Goal: Task Accomplishment & Management: Use online tool/utility

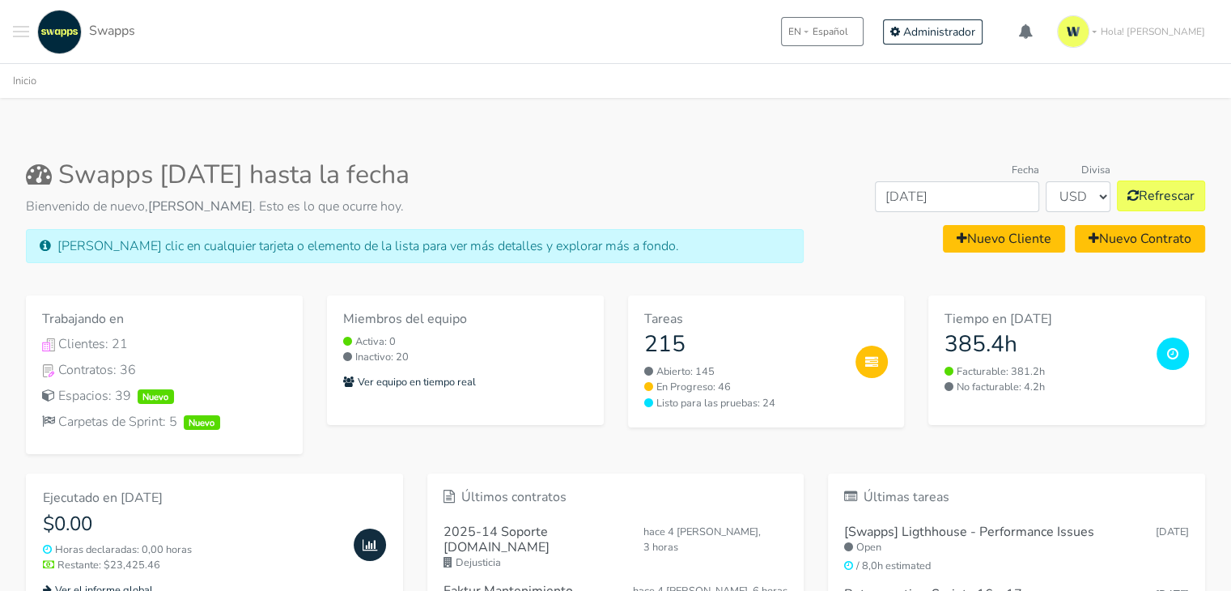
click at [16, 31] on span "Toggle navigation menu" at bounding box center [21, 32] width 16 height 2
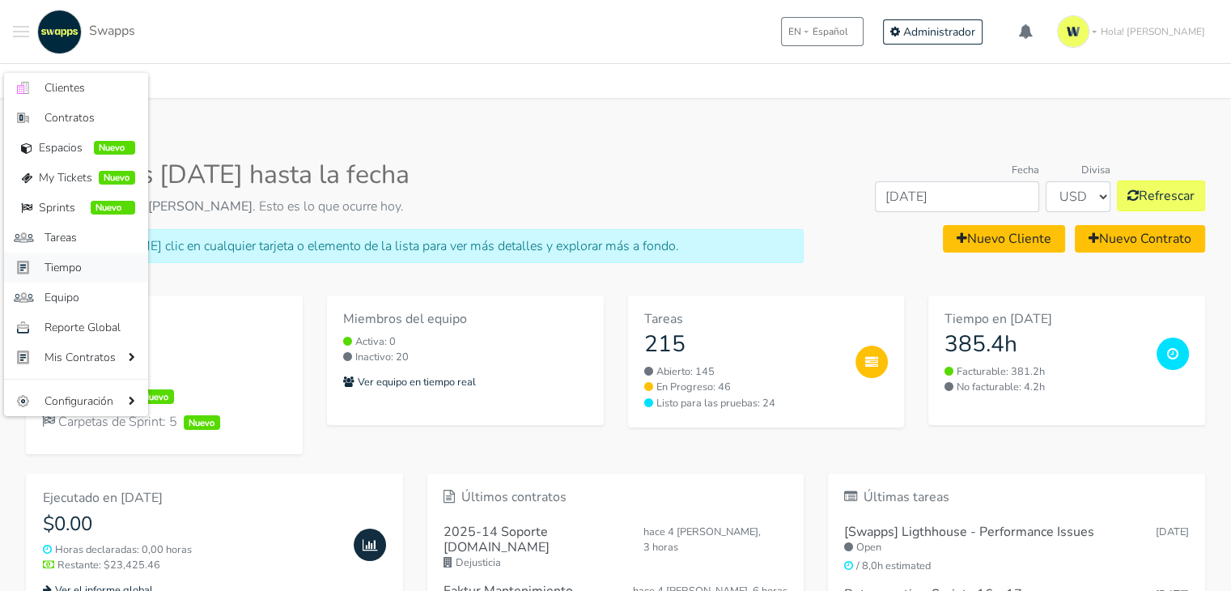
click at [74, 270] on span "Tiempo" at bounding box center [90, 267] width 91 height 17
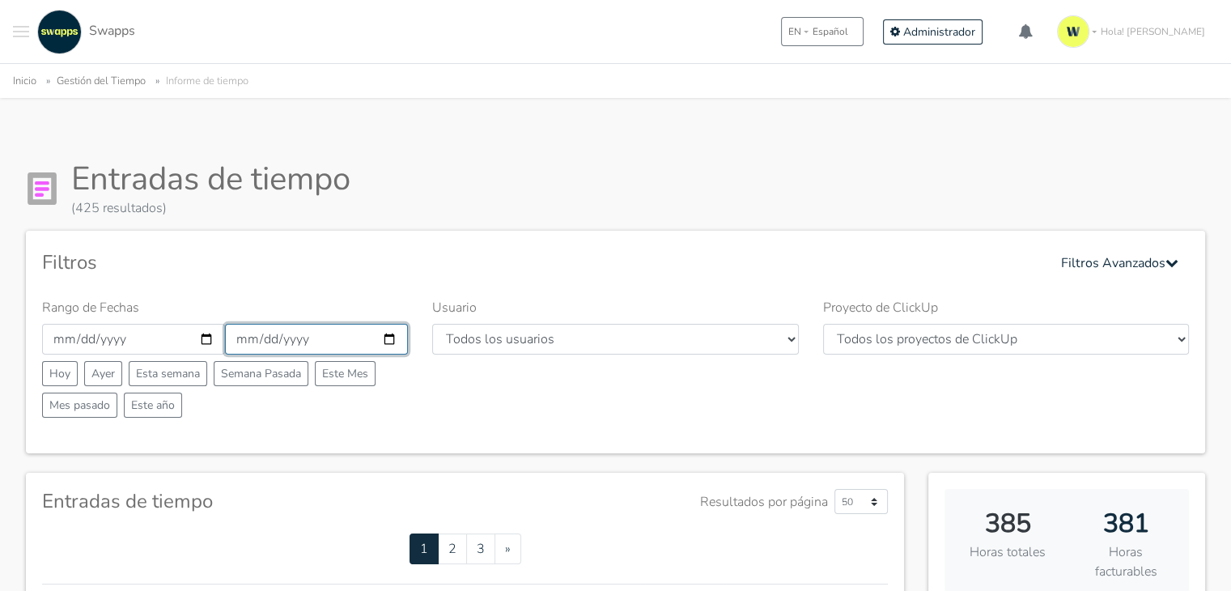
click at [389, 335] on input "2025-09-30" at bounding box center [316, 339] width 183 height 31
type input "2025-09-07"
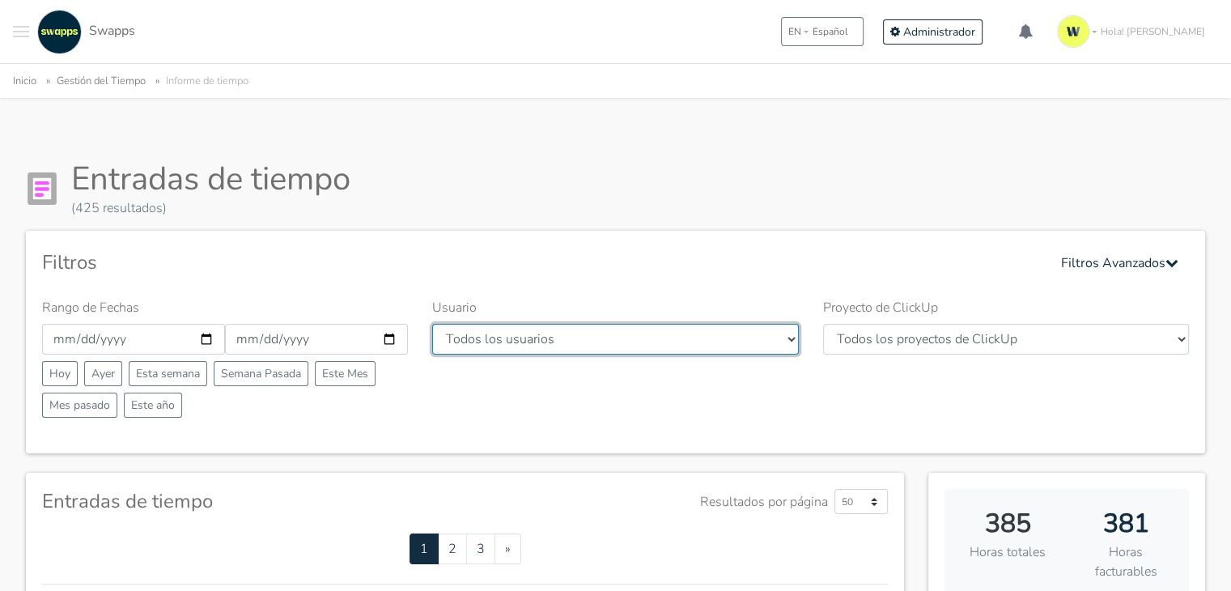
click at [758, 331] on select "Todos los usuarios Andres Cristian Mateo Angie Diego Swapps Tech Alejandra Tati…" at bounding box center [615, 339] width 366 height 31
click at [790, 338] on select "Todos los usuarios Andres Cristian Mateo Angie Diego Swapps Tech Alejandra Tati…" at bounding box center [615, 339] width 366 height 31
select select "28"
click at [432, 324] on select "Todos los usuarios Andres Cristian Mateo Angie Diego Swapps Tech Alejandra Tati…" at bounding box center [615, 339] width 366 height 31
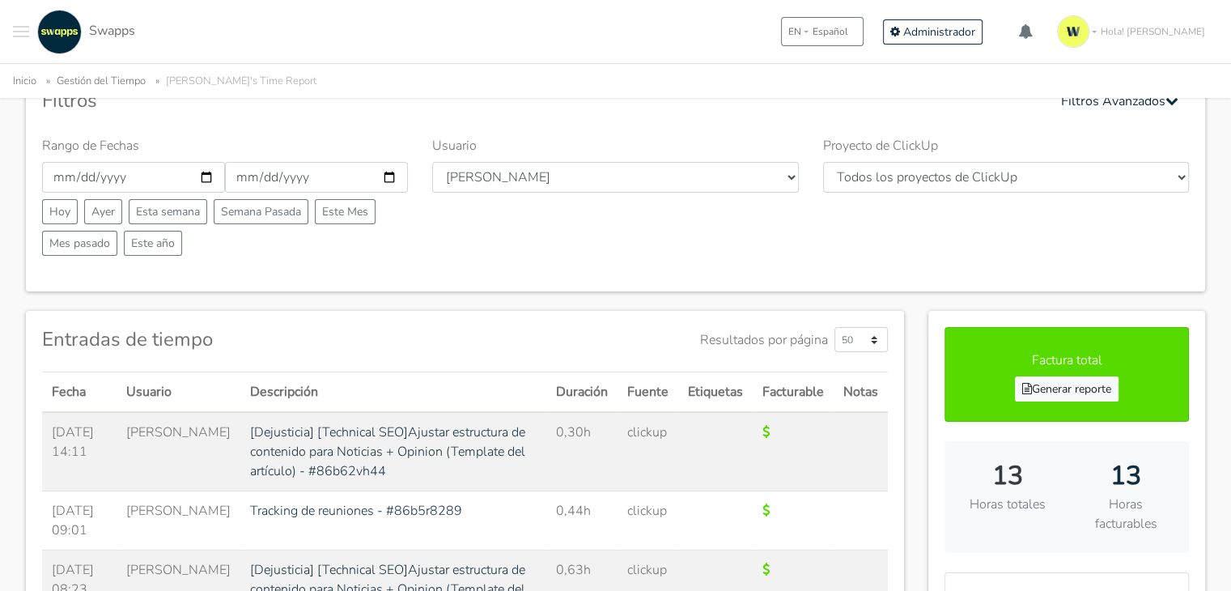
scroll to position [243, 0]
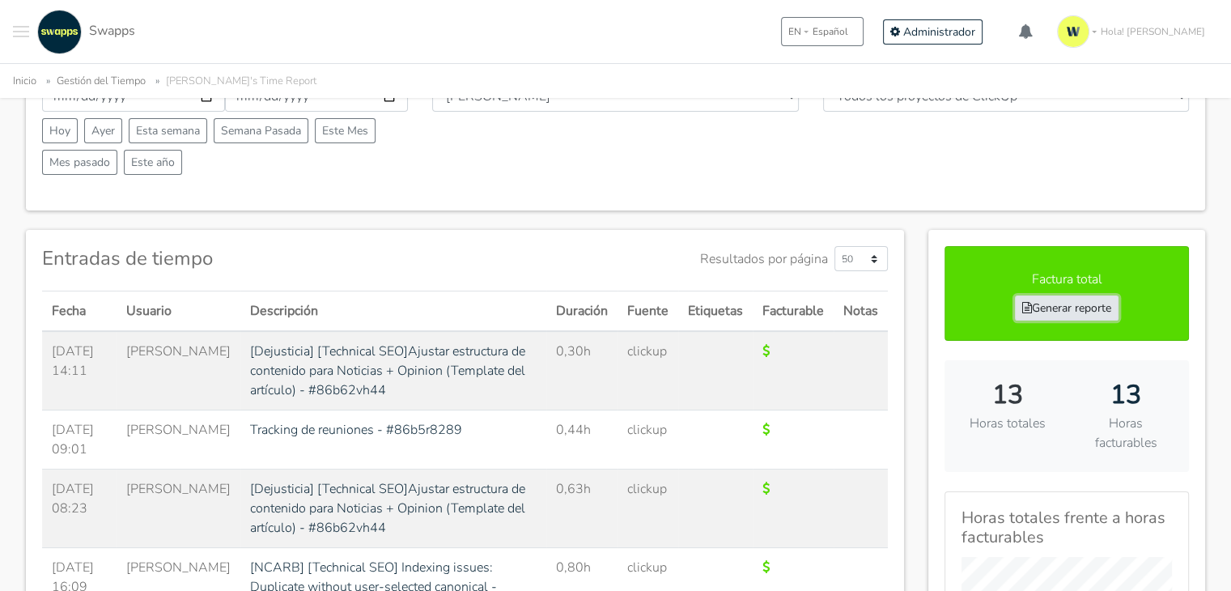
click at [1098, 308] on link "Generar reporte" at bounding box center [1067, 307] width 104 height 25
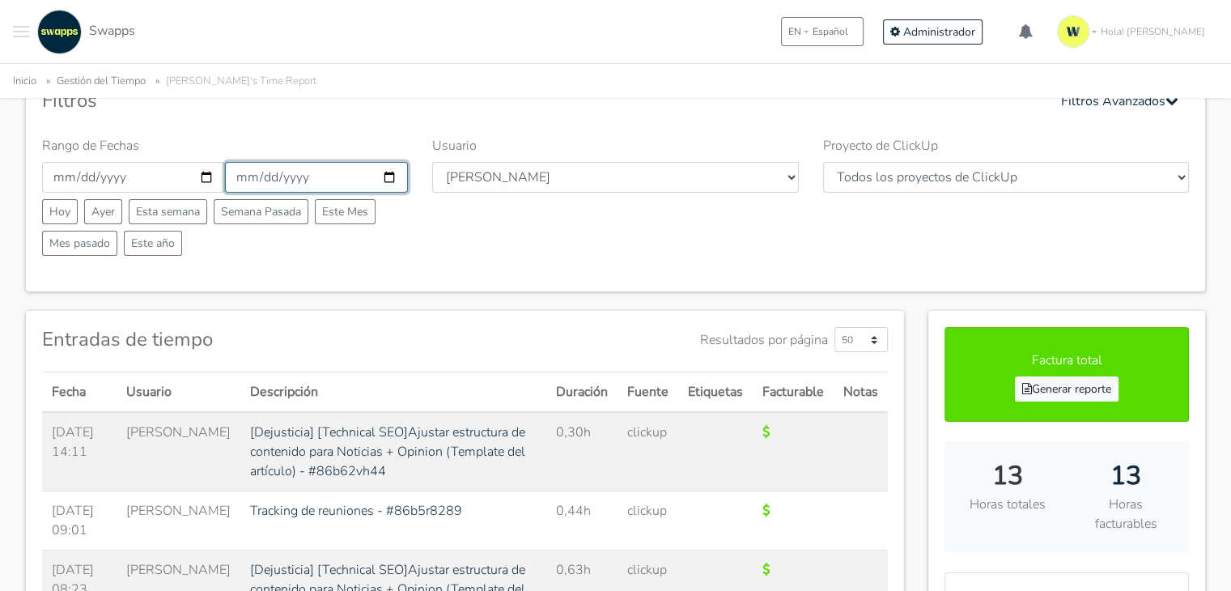
click at [392, 176] on input "2025-09-07" at bounding box center [316, 177] width 183 height 31
type input "2025-09-01"
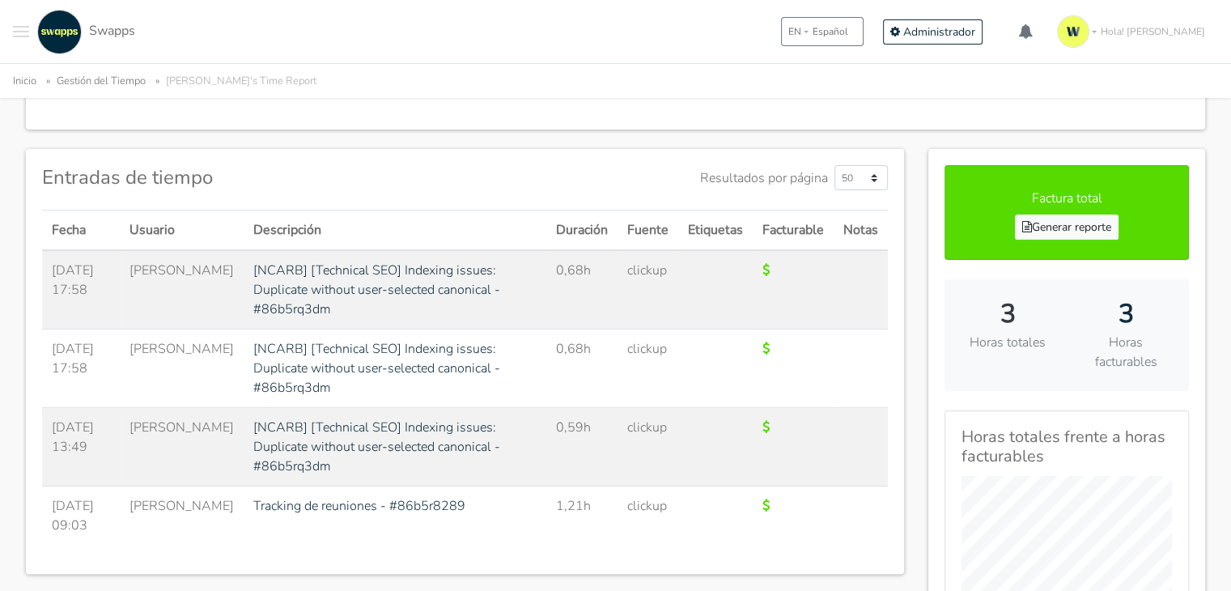
scroll to position [325, 0]
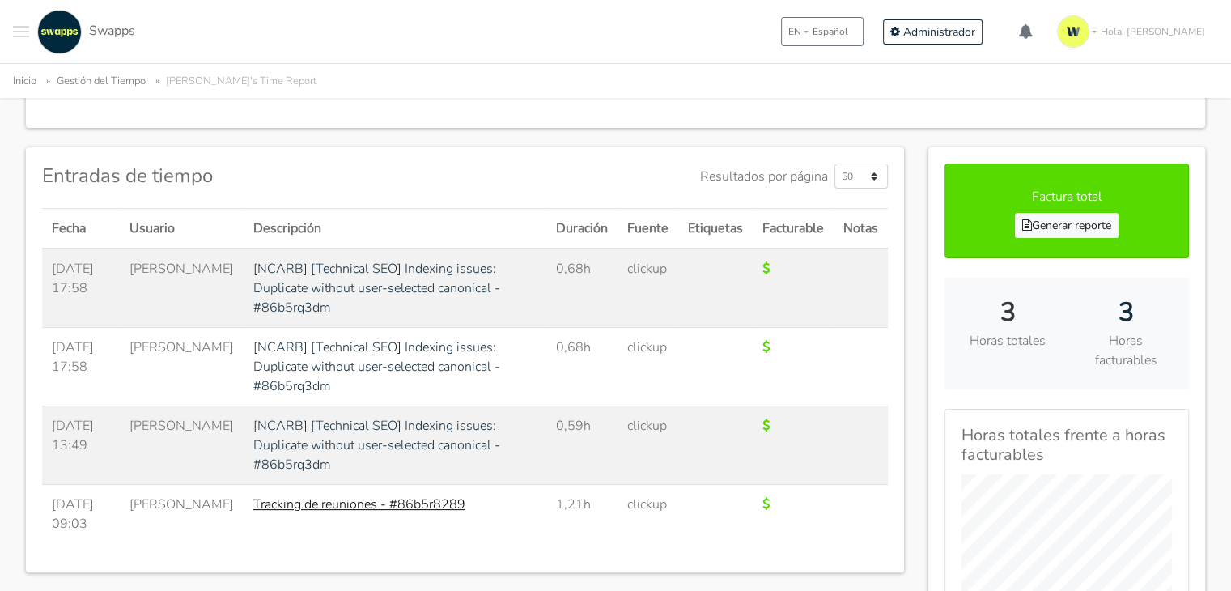
click at [344, 495] on link "Tracking de reuniones - #86b5r8289" at bounding box center [359, 504] width 212 height 18
click at [425, 265] on link "[NCARB] [Technical SEO] Indexing issues: Duplicate without user-selected canoni…" at bounding box center [376, 288] width 247 height 57
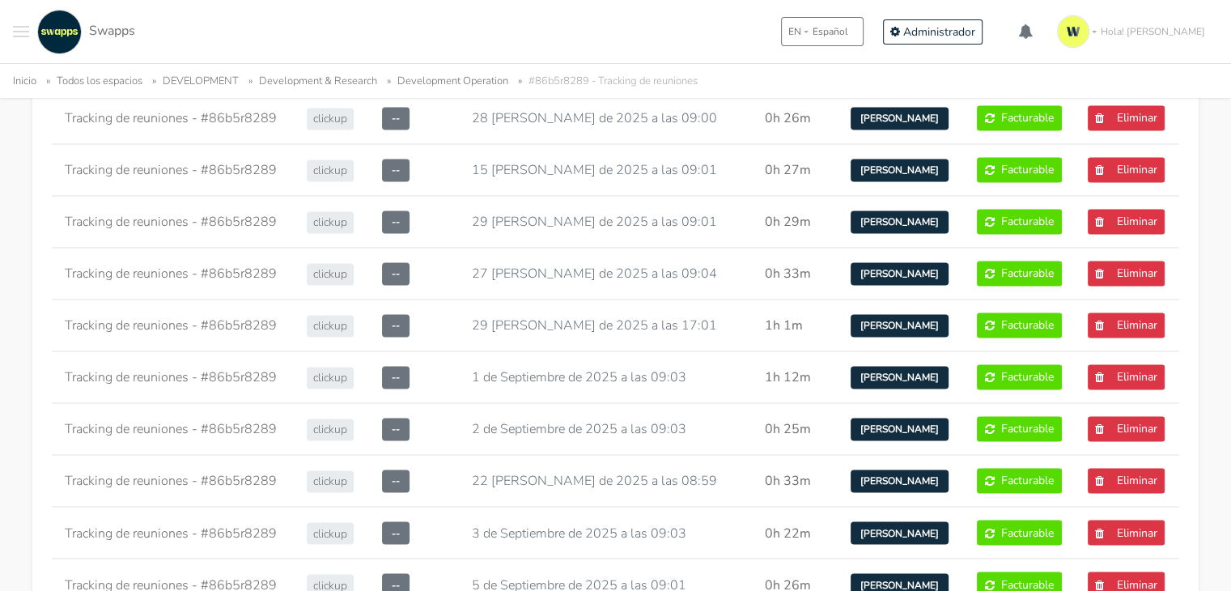
scroll to position [2698, 0]
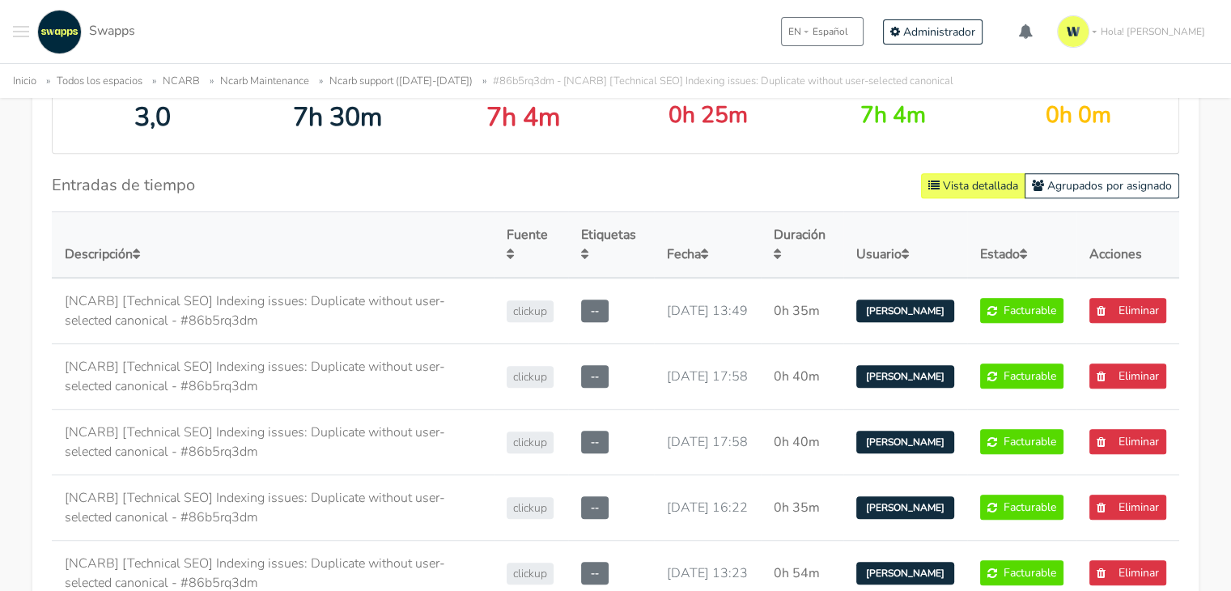
scroll to position [1109, 0]
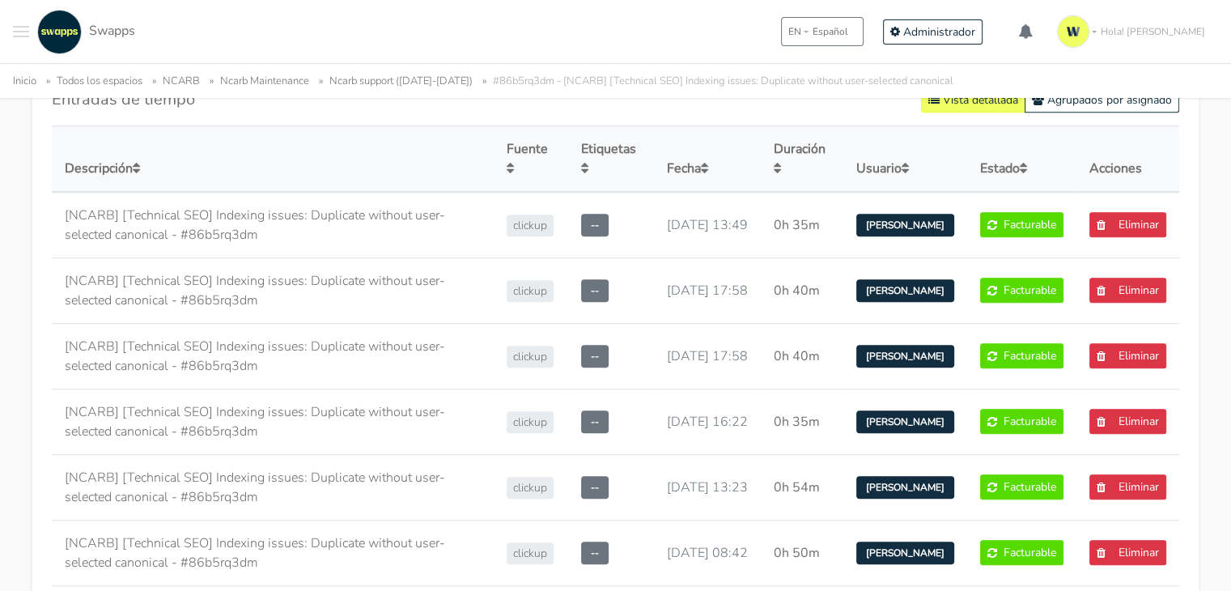
click at [1211, 325] on div "Entradas de Tiempo Relacionadas Puntos de Sprint 3,0 Tiempo Estimado 7h 30m Tie…" at bounding box center [616, 403] width 1204 height 1017
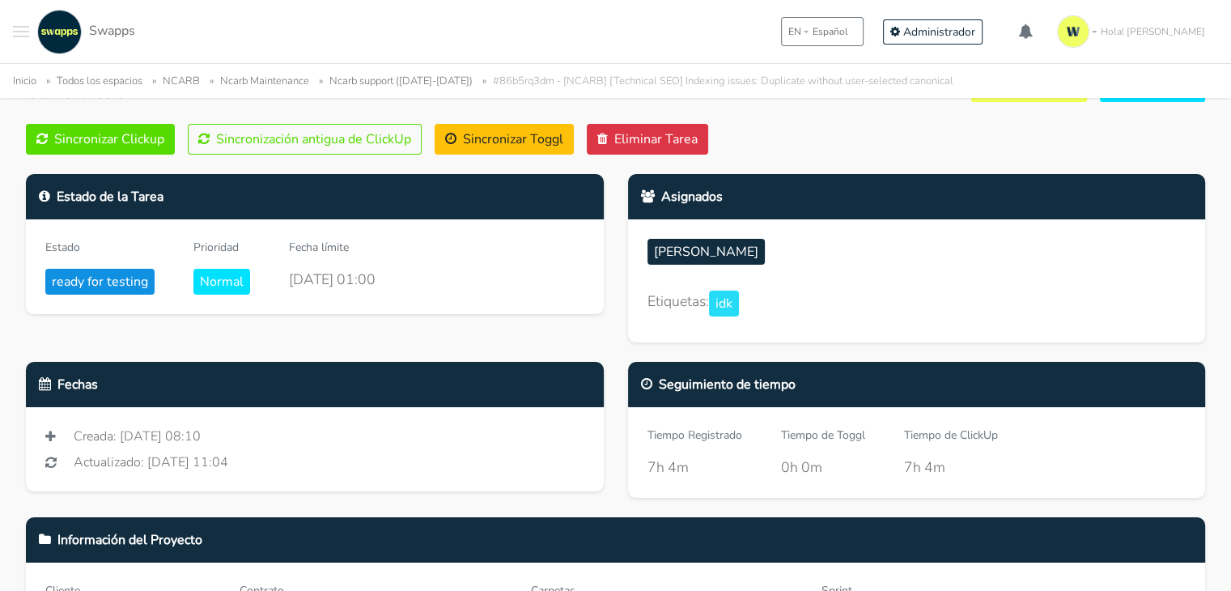
scroll to position [94, 0]
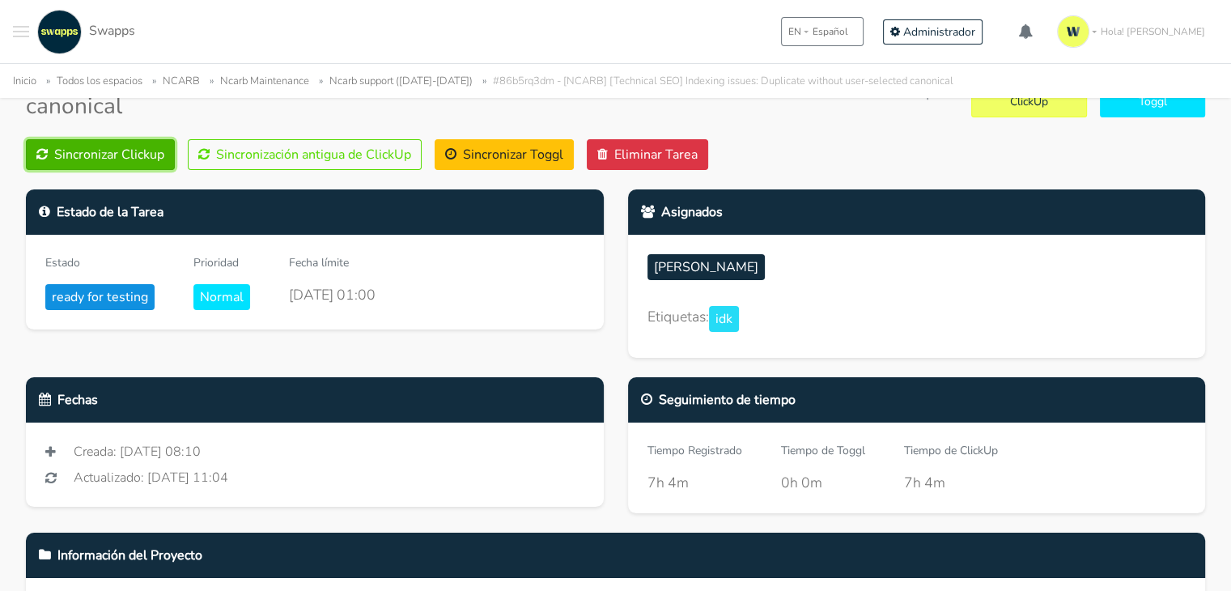
click at [103, 153] on button "Sincronizar Clickup" at bounding box center [100, 154] width 149 height 31
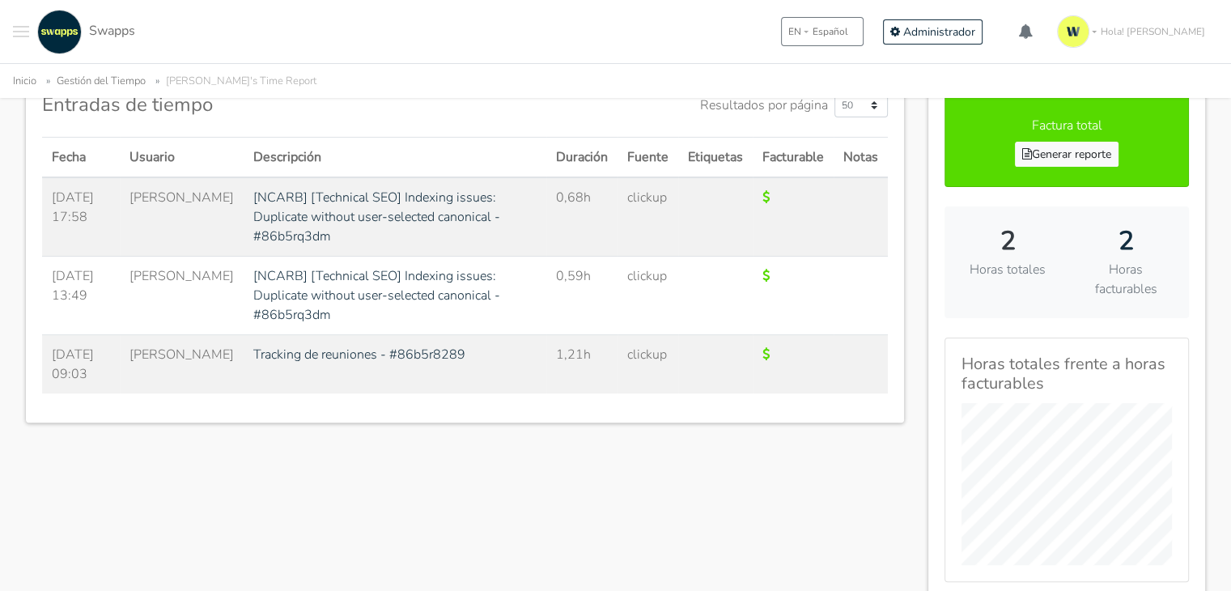
scroll to position [337, 0]
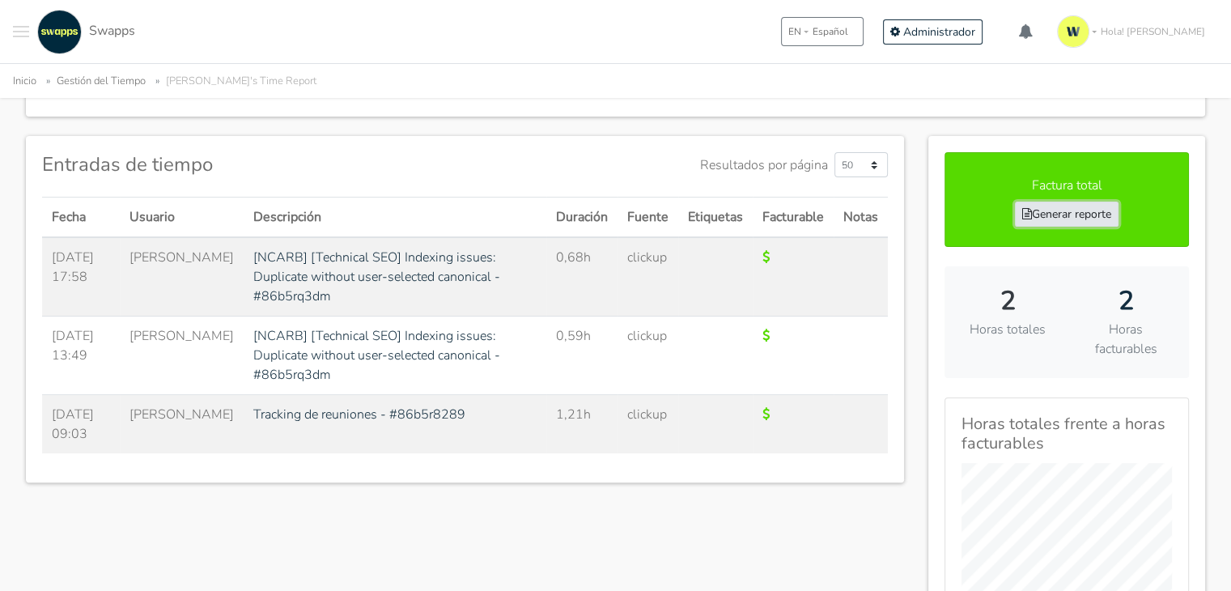
click at [1075, 210] on link "Generar reporte" at bounding box center [1067, 214] width 104 height 25
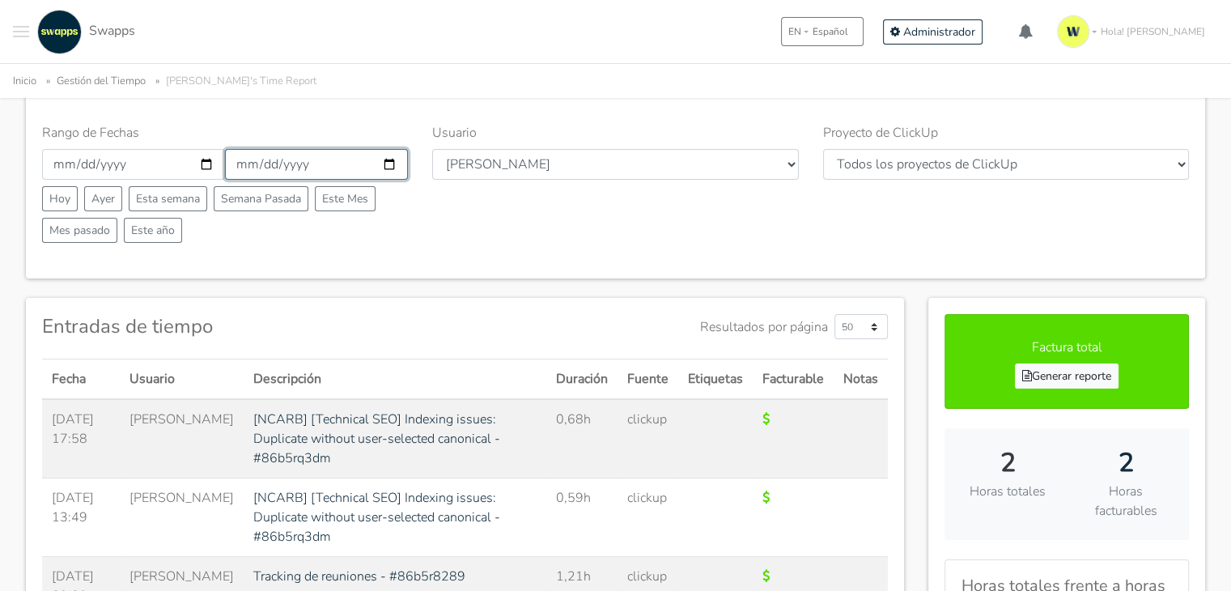
click at [389, 155] on input "2025-09-01" at bounding box center [316, 164] width 183 height 31
type input "2025-09-07"
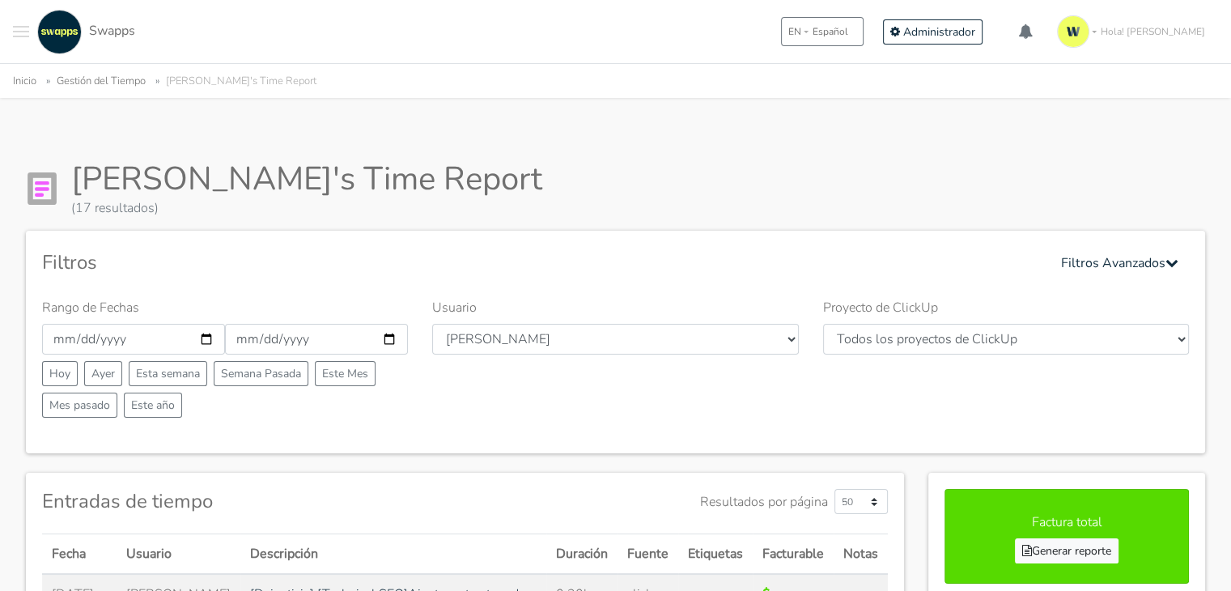
scroll to position [81, 0]
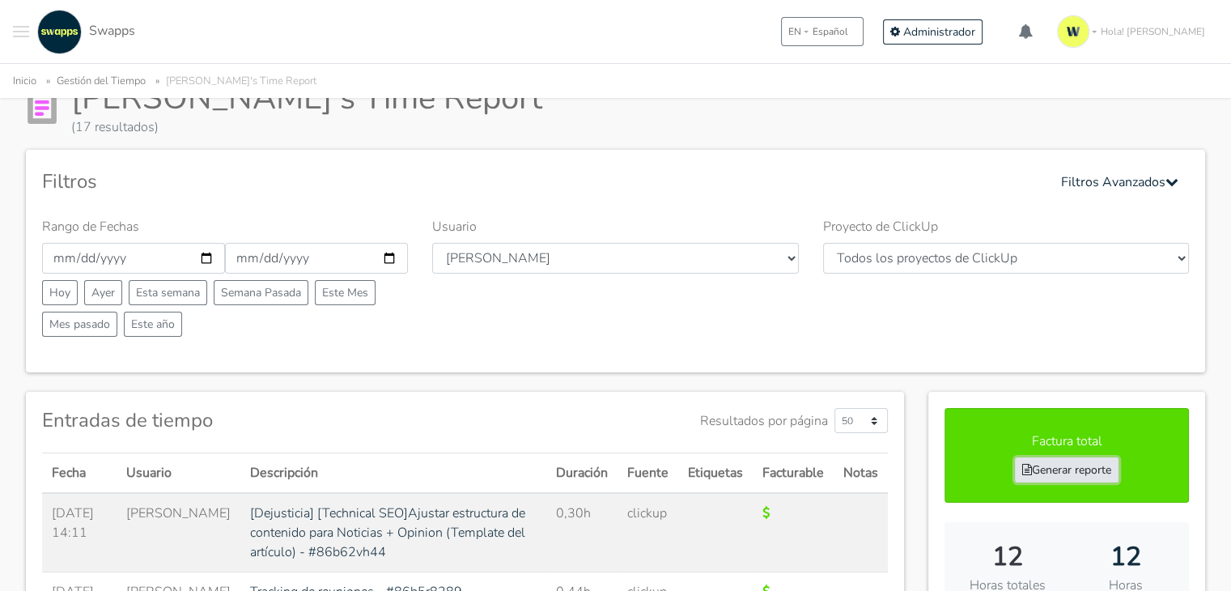
click at [1065, 469] on link "Generar reporte" at bounding box center [1067, 469] width 104 height 25
click at [201, 261] on input "2025-09-01" at bounding box center [133, 258] width 183 height 31
type input "2025-09-02"
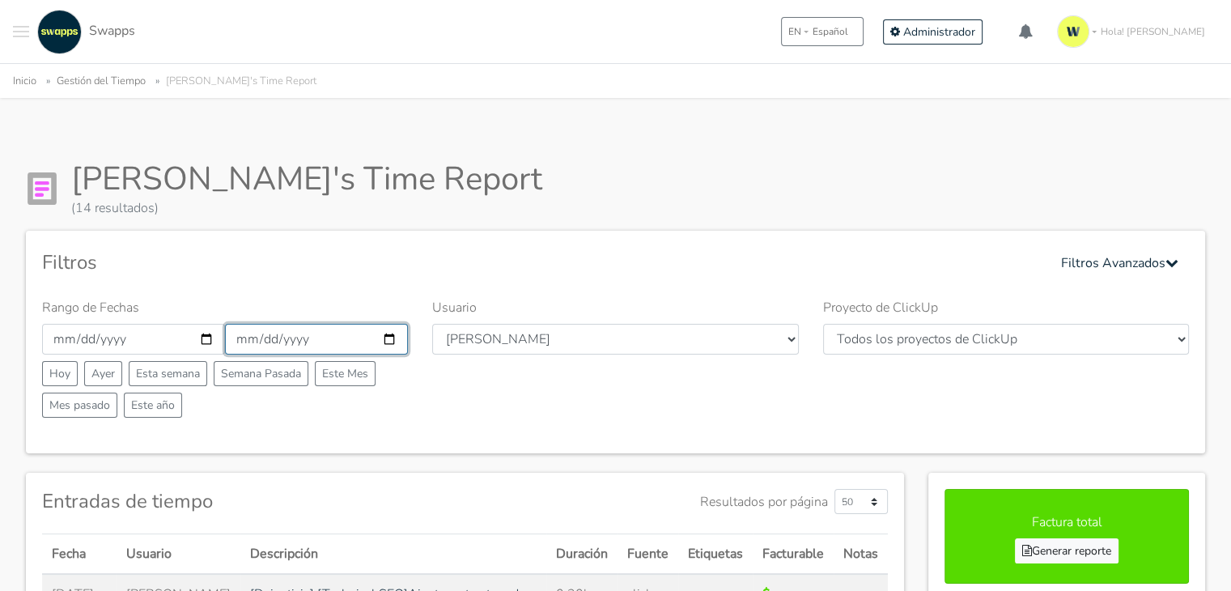
click at [392, 340] on input "[DATE]" at bounding box center [316, 339] width 183 height 31
type input "[DATE]"
click at [214, 338] on input "2025-09-02" at bounding box center [133, 339] width 183 height 31
type input "2025-09-03"
click at [389, 338] on input "2025-09-02" at bounding box center [316, 339] width 183 height 31
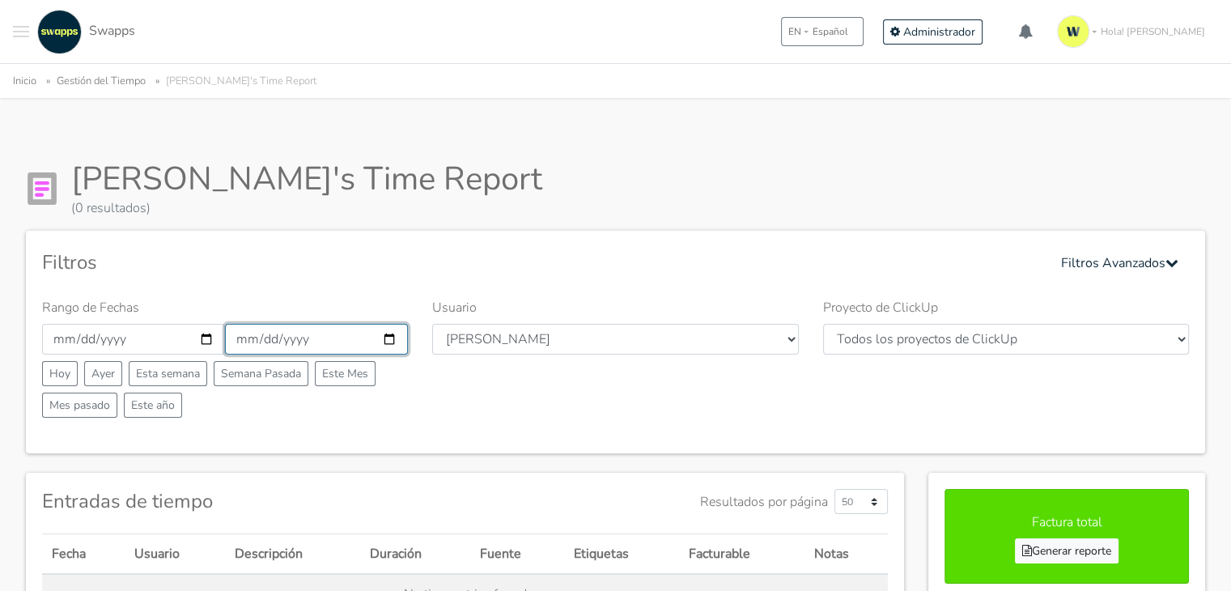
click at [390, 338] on input "[DATE]" at bounding box center [316, 339] width 183 height 31
type input "[DATE]"
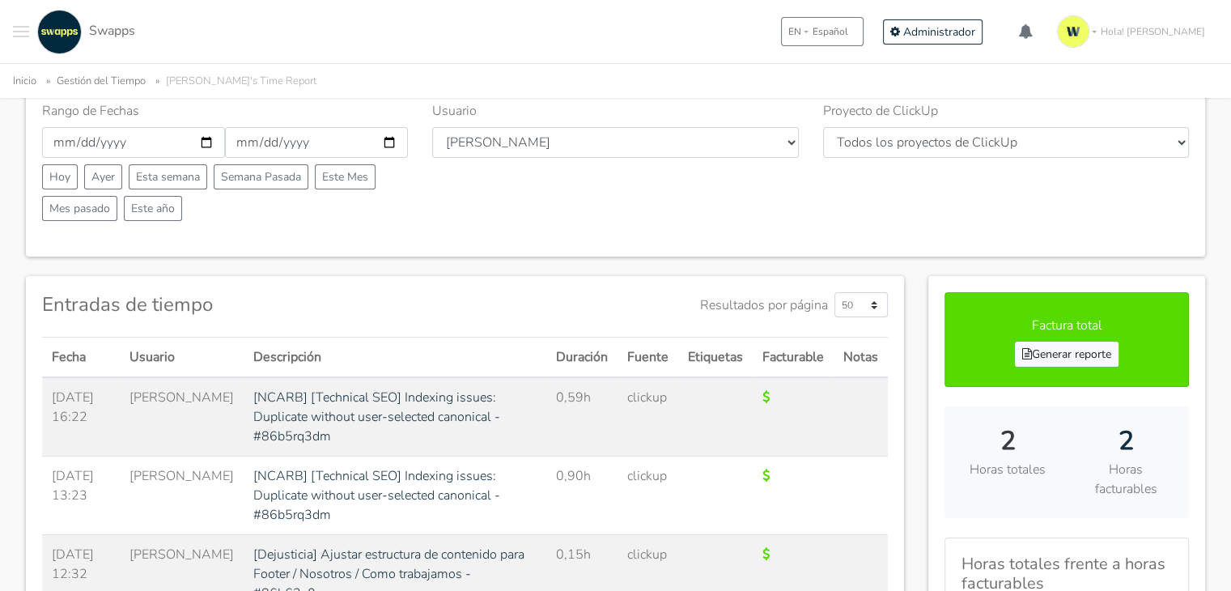
scroll to position [86, 0]
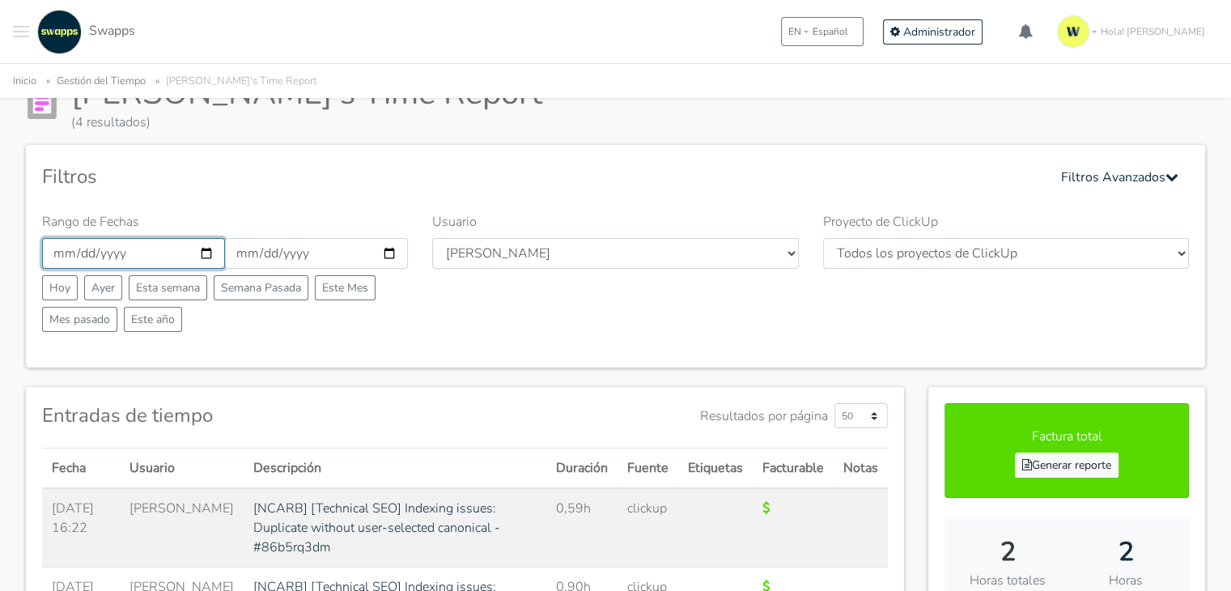
click at [203, 248] on input "2025-09-03" at bounding box center [133, 253] width 183 height 31
type input "2025-09-04"
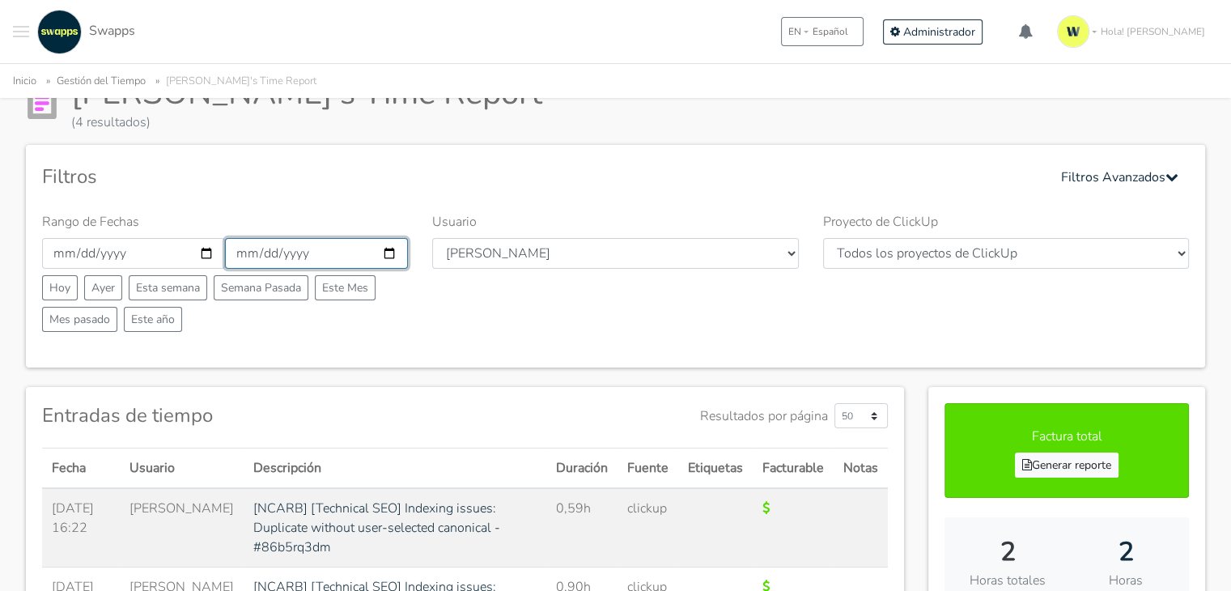
click at [385, 261] on input "2025-09-03" at bounding box center [316, 253] width 183 height 31
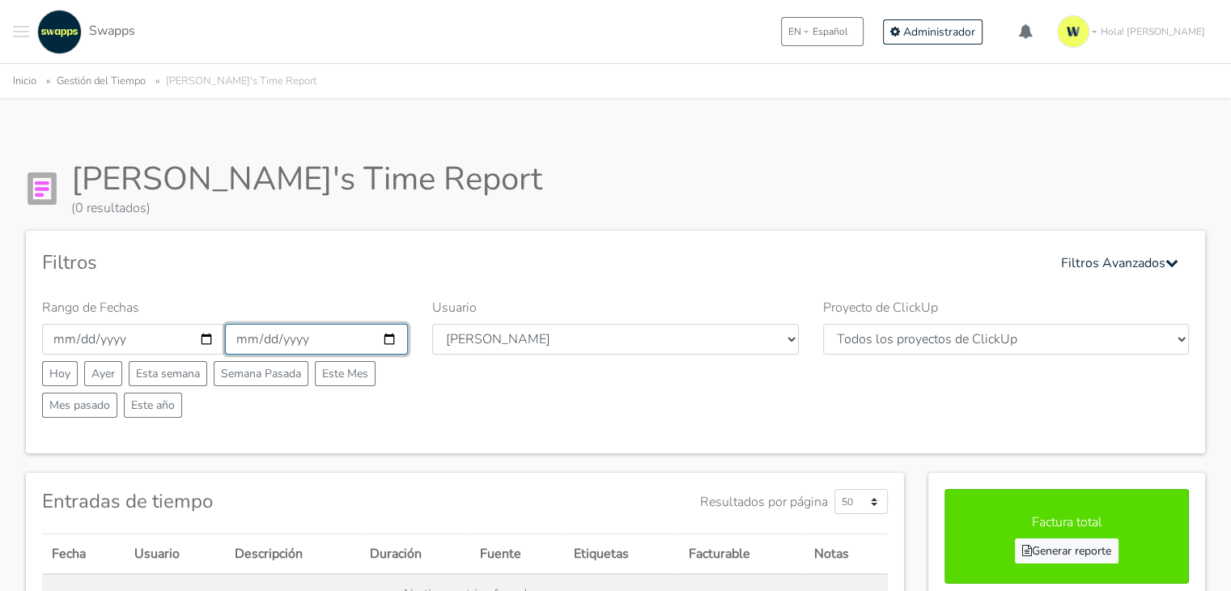
click at [388, 342] on input "[DATE]" at bounding box center [316, 339] width 183 height 31
type input "[DATE]"
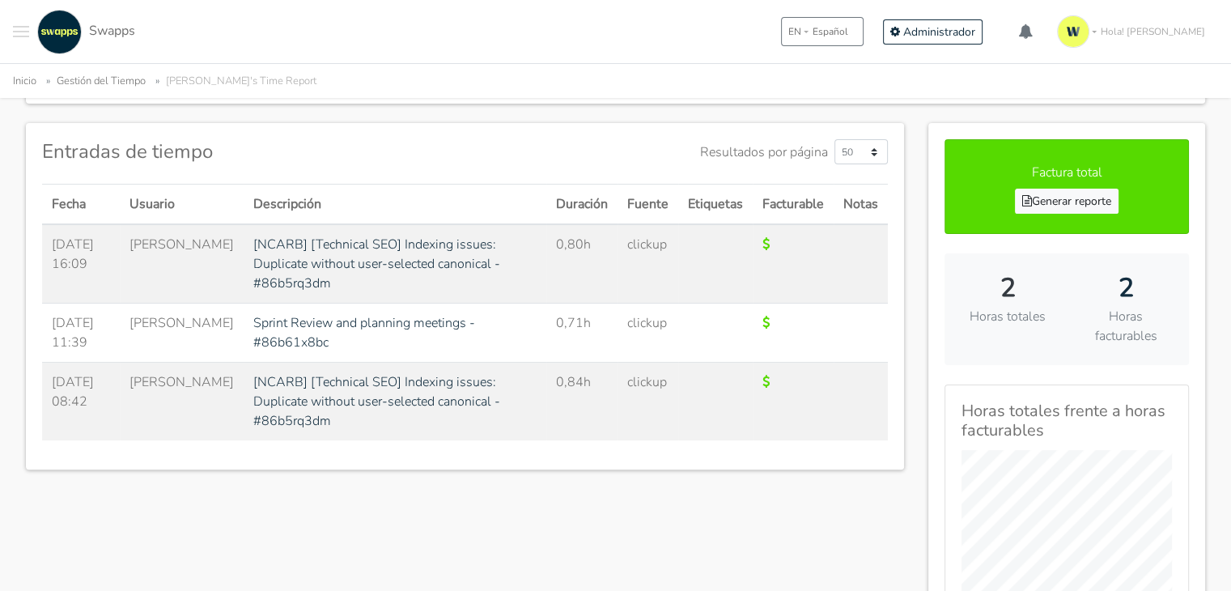
scroll to position [383, 0]
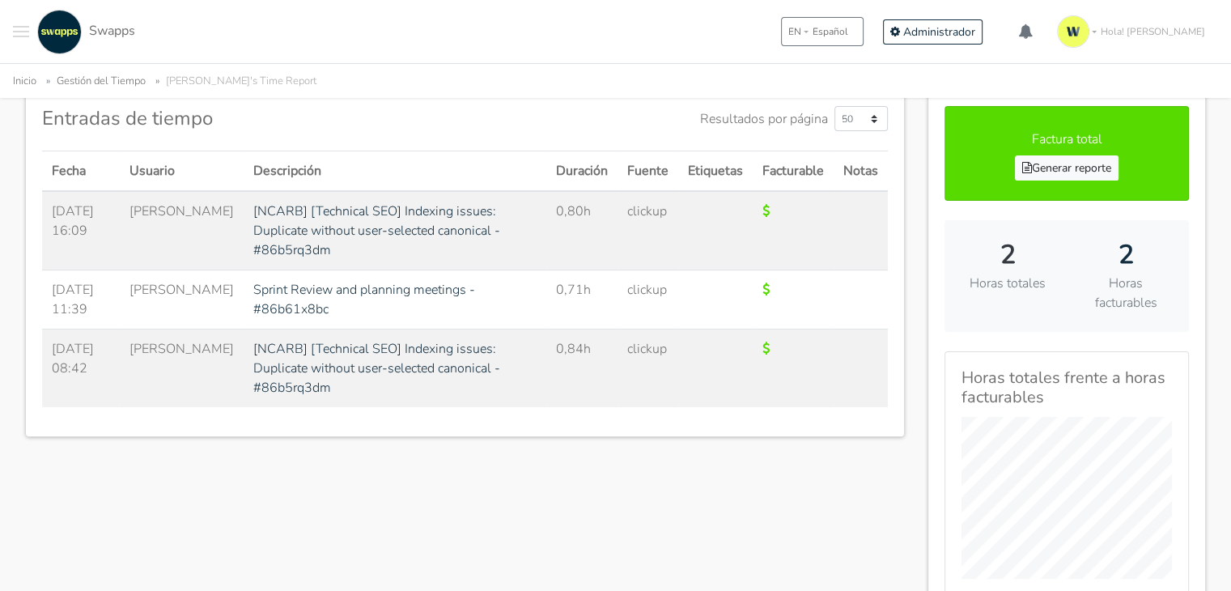
click at [1227, 265] on div "[PERSON_NAME]'s Time Report (3 resultados) Filtros Filtros Avanzados Rango de F…" at bounding box center [615, 458] width 1231 height 1402
click at [1052, 172] on link "Generar reporte" at bounding box center [1067, 167] width 104 height 25
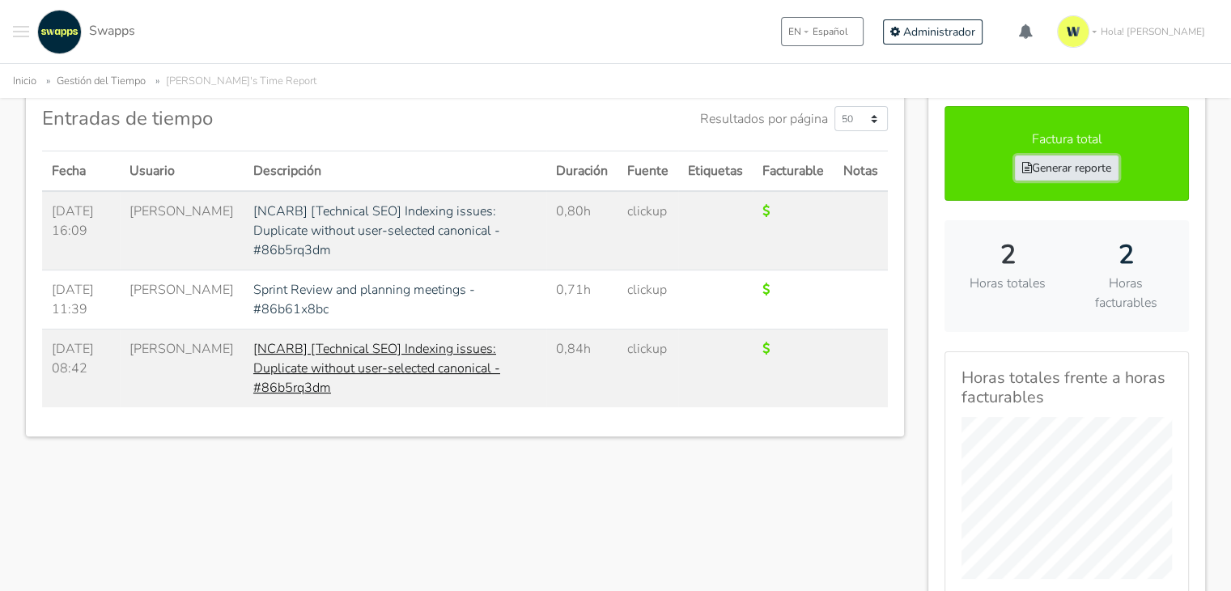
scroll to position [140, 0]
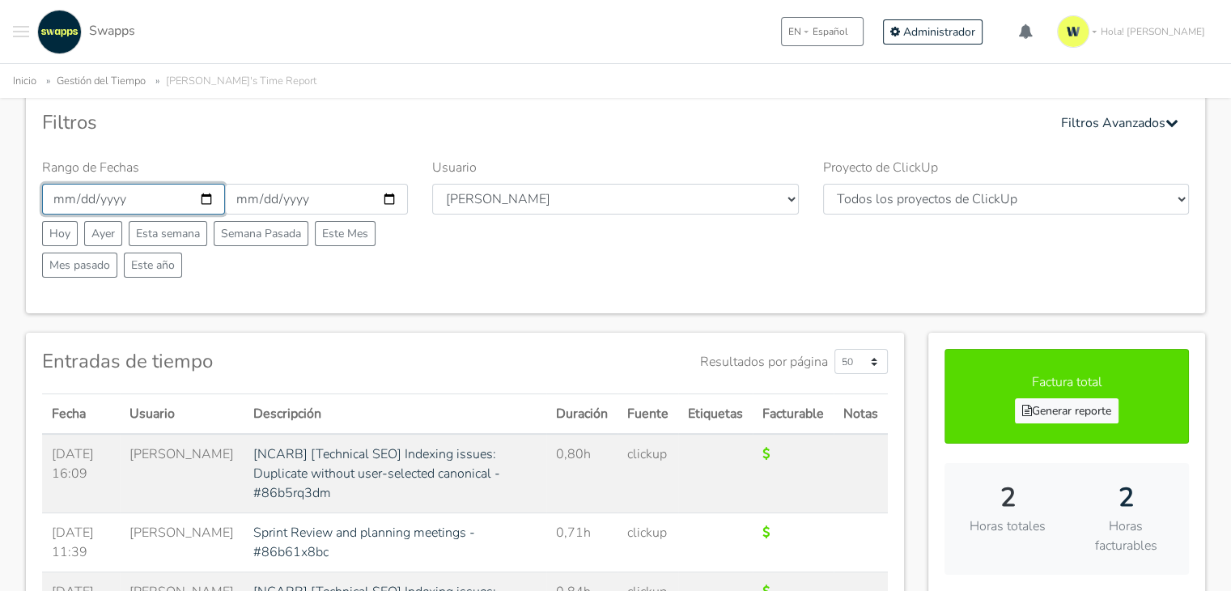
click at [202, 193] on input "[DATE]" at bounding box center [133, 199] width 183 height 31
type input "[DATE]"
click at [393, 192] on input "2025-09-04" at bounding box center [316, 199] width 183 height 31
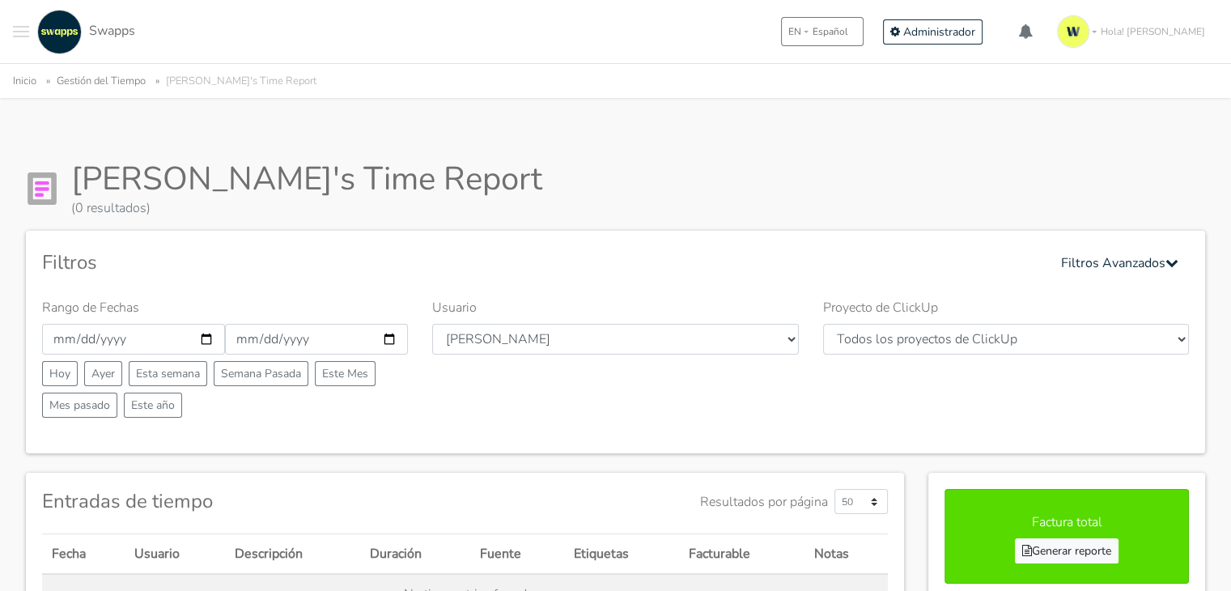
click at [393, 192] on div "Mateo's Time Report (0 resultados)" at bounding box center [615, 188] width 1179 height 58
click at [390, 346] on input "2025-09-04" at bounding box center [316, 339] width 183 height 31
type input "[DATE]"
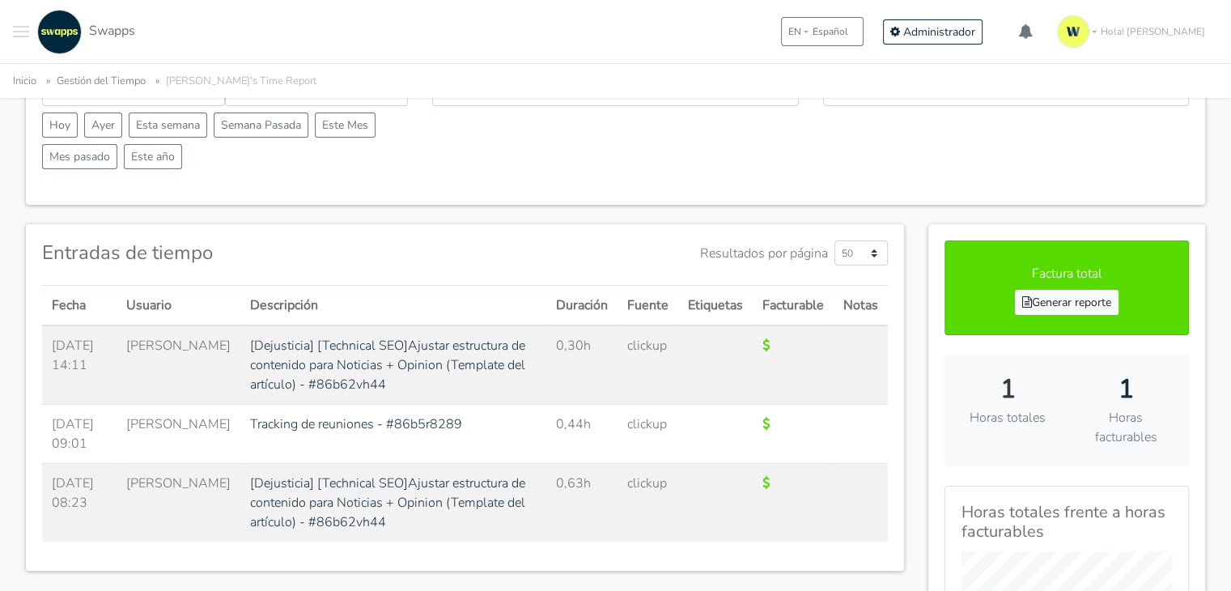
scroll to position [282, 0]
